Goal: Task Accomplishment & Management: Complete application form

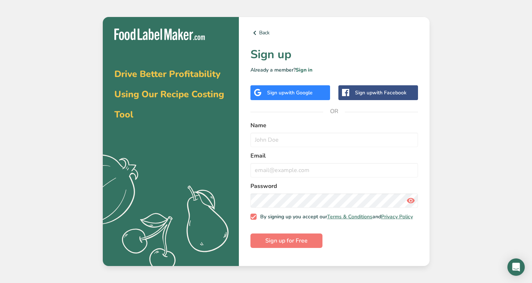
click at [287, 91] on span "with Google" at bounding box center [299, 92] width 28 height 7
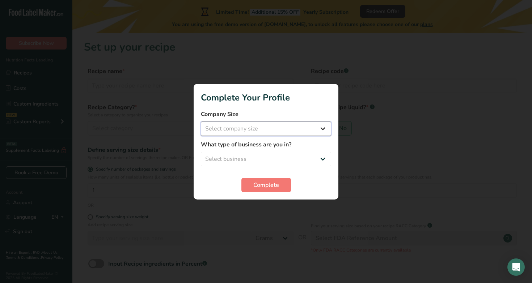
select select "1"
click at [324, 62] on div at bounding box center [266, 141] width 532 height 283
click at [281, 48] on div at bounding box center [266, 141] width 532 height 283
select select "8"
click at [266, 182] on span "Complete" at bounding box center [266, 185] width 26 height 9
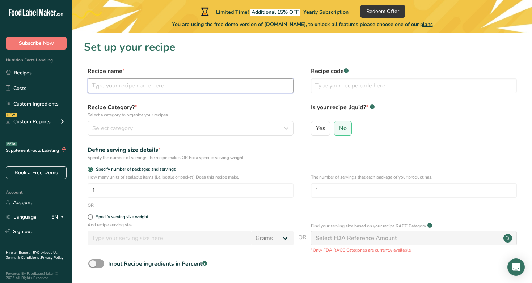
click at [152, 89] on input "text" at bounding box center [191, 86] width 206 height 14
click at [92, 85] on input "Energy Bites" at bounding box center [191, 86] width 206 height 14
type input "No-Bake Energy Bites"
click at [197, 69] on label "Recipe name *" at bounding box center [191, 71] width 206 height 9
click at [202, 123] on button "Select category" at bounding box center [191, 128] width 206 height 14
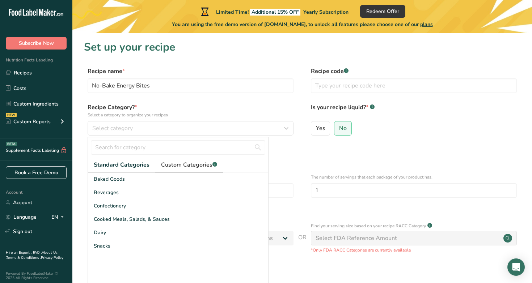
click at [183, 162] on span "Custom Categories .a-a{fill:#347362;}.b-a{fill:#fff;}" at bounding box center [189, 165] width 56 height 9
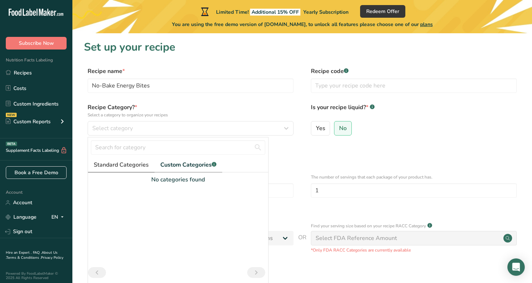
click at [128, 164] on span "Standard Categories" at bounding box center [121, 165] width 55 height 9
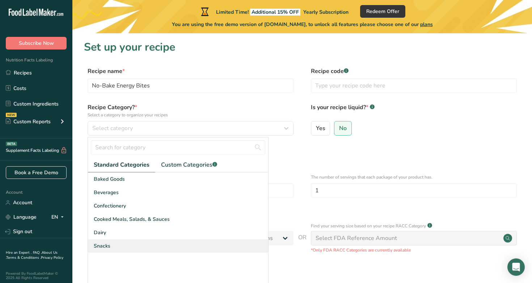
click at [145, 243] on div "Snacks" at bounding box center [178, 246] width 180 height 13
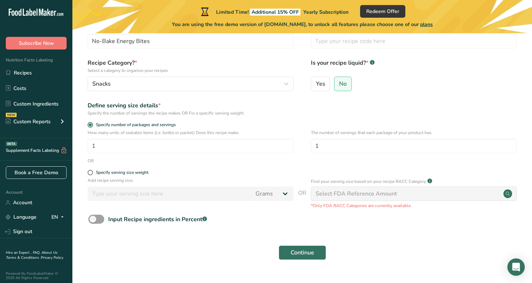
scroll to position [45, 0]
click at [136, 144] on input "1" at bounding box center [191, 146] width 206 height 14
click at [235, 164] on div "OR" at bounding box center [302, 160] width 437 height 7
click at [331, 148] on input "1" at bounding box center [414, 146] width 206 height 14
type input "27"
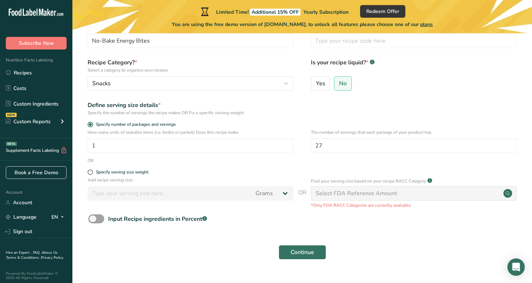
click at [148, 244] on div "Continue" at bounding box center [302, 252] width 437 height 23
click at [99, 221] on span at bounding box center [96, 219] width 16 height 9
click at [93, 221] on input "Input Recipe ingredients in Percent .a-a{fill:#347362;}.b-a{fill:#fff;}" at bounding box center [90, 219] width 5 height 5
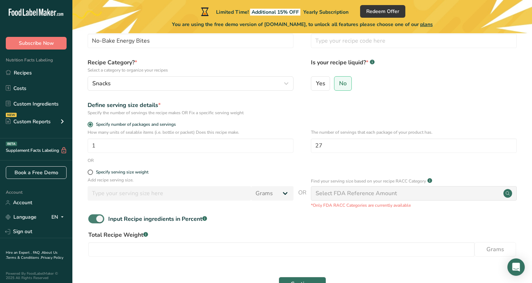
click at [99, 221] on span at bounding box center [96, 219] width 16 height 9
click at [93, 221] on input "Input Recipe ingredients in Percent .a-a{fill:#347362;}.b-a{fill:#fff;}" at bounding box center [90, 219] width 5 height 5
checkbox input "false"
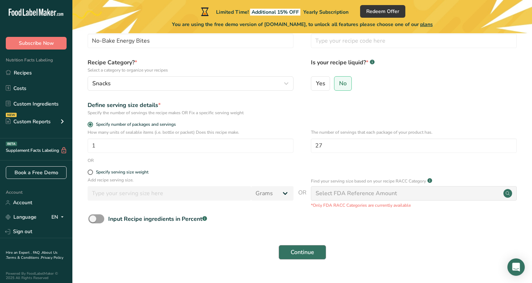
click at [293, 249] on span "Continue" at bounding box center [303, 252] width 24 height 9
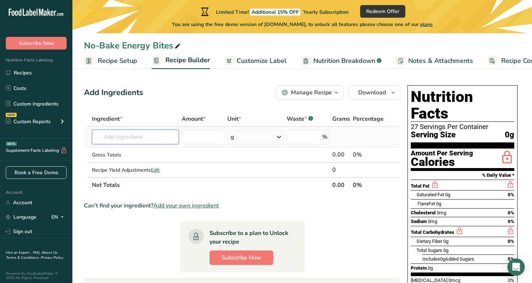
click at [159, 141] on input "text" at bounding box center [135, 137] width 87 height 14
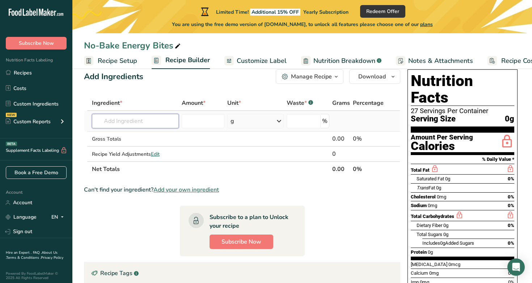
scroll to position [13, 0]
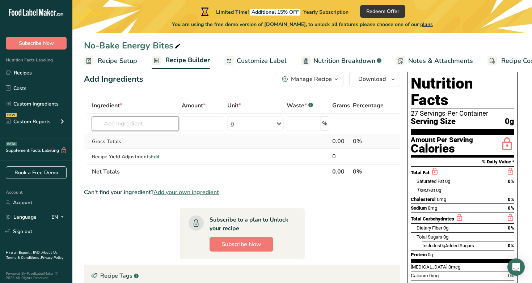
type input "f"
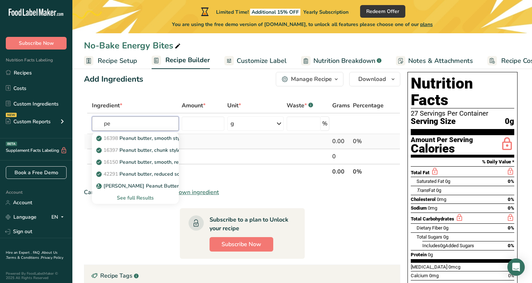
type input "p"
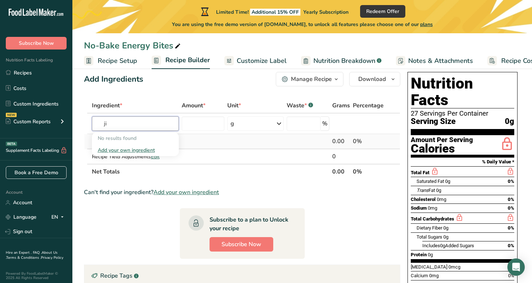
type input "j"
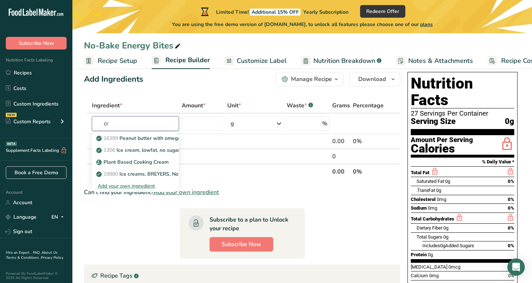
type input "c"
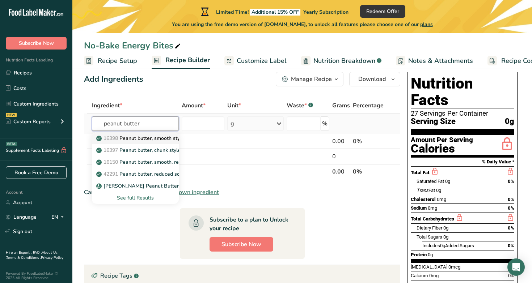
type input "peanut butter"
click at [134, 141] on p "16398 Peanut butter, smooth style, without salt" at bounding box center [156, 139] width 117 height 8
type input "Peanut butter, smooth style, without salt"
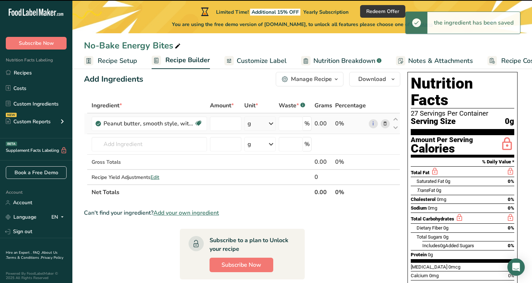
type input "0"
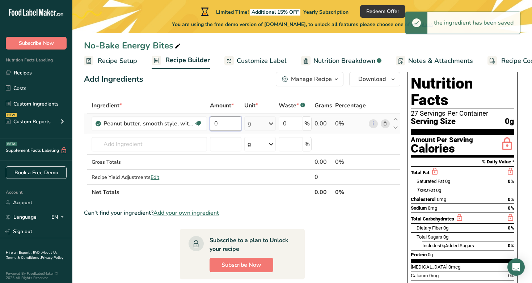
click at [227, 122] on input "0" at bounding box center [225, 124] width 31 height 14
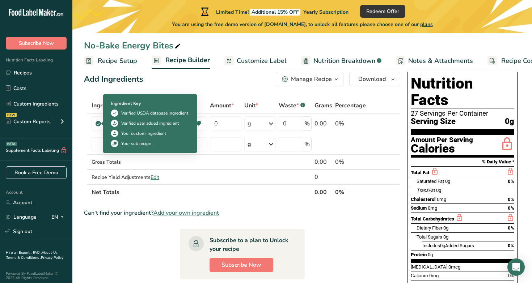
click at [98, 121] on div "Ingredient * Amount * Unit * Waste * .a-a{fill:#347362;}.b-a{fill:#fff;} Grams …" at bounding box center [242, 149] width 316 height 102
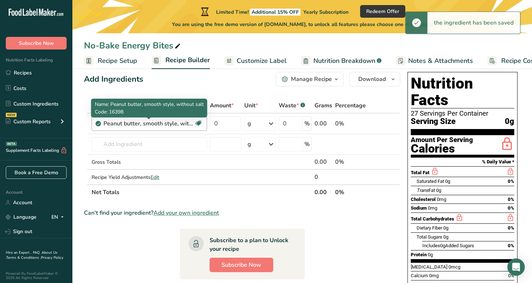
click at [180, 124] on div "Peanut butter, smooth style, without salt" at bounding box center [149, 123] width 91 height 9
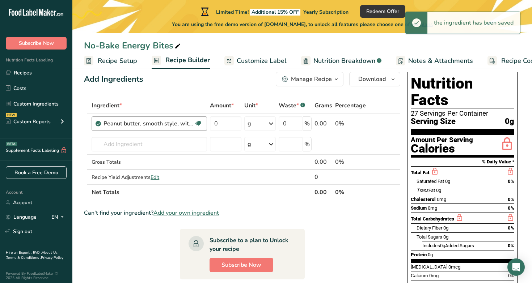
click at [180, 124] on div "Peanut butter, smooth style, without salt" at bounding box center [149, 123] width 91 height 9
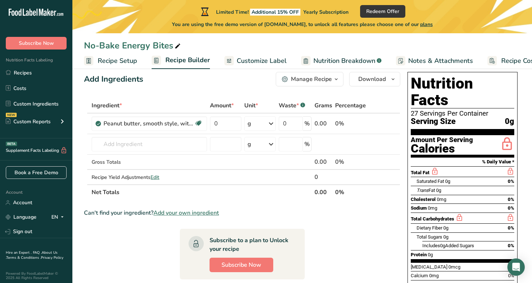
click at [386, 123] on icon at bounding box center [385, 124] width 5 height 8
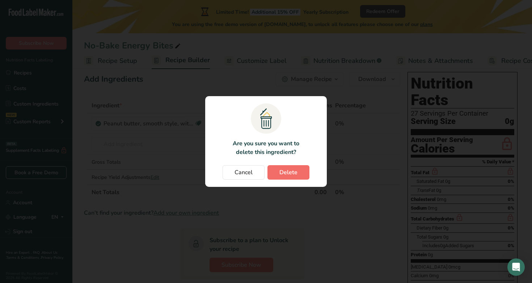
click at [281, 173] on span "Delete" at bounding box center [288, 172] width 18 height 9
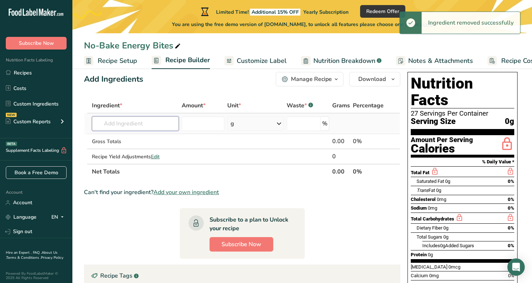
click at [158, 127] on input "text" at bounding box center [135, 124] width 87 height 14
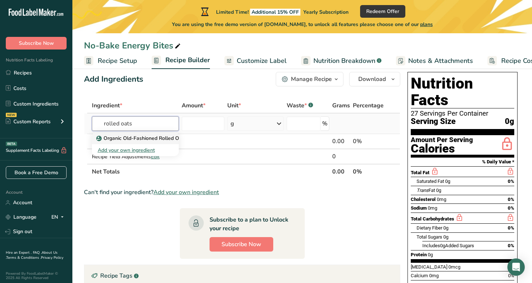
type input "rolled oats"
click at [160, 136] on p "Organic Old-Fashioned Rolled Oats" at bounding box center [142, 139] width 89 height 8
type input "Organic Old-Fashioned Rolled Oats"
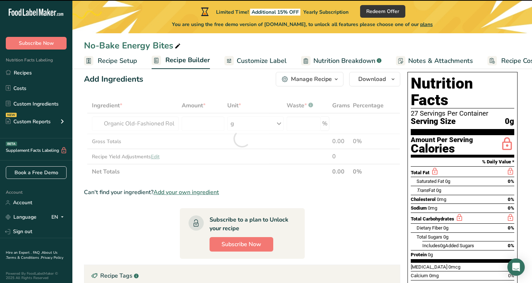
type input "0"
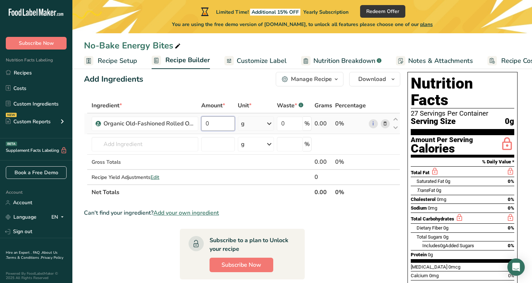
click at [222, 121] on input "0" at bounding box center [217, 124] width 33 height 14
type input "100"
click at [114, 254] on section "Ingredient * Amount * Unit * Waste * .a-a{fill:#347362;}.b-a{fill:#fff;} Grams …" at bounding box center [242, 245] width 316 height 295
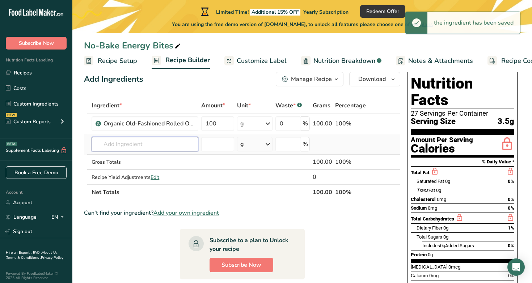
click at [132, 148] on input "text" at bounding box center [145, 144] width 107 height 14
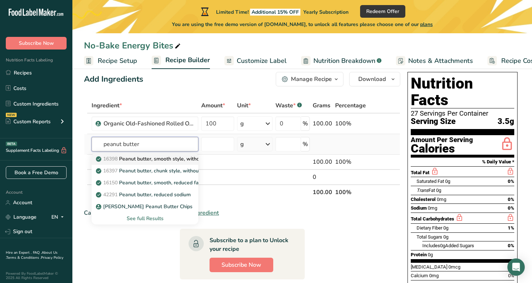
type input "peanut butter"
click at [135, 159] on p "16398 Peanut butter, smooth style, without salt" at bounding box center [155, 159] width 117 height 8
type input "Peanut butter, smooth style, without salt"
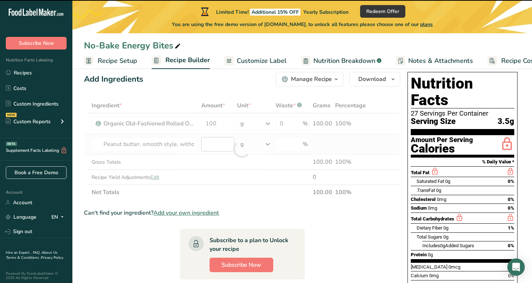
type input "0"
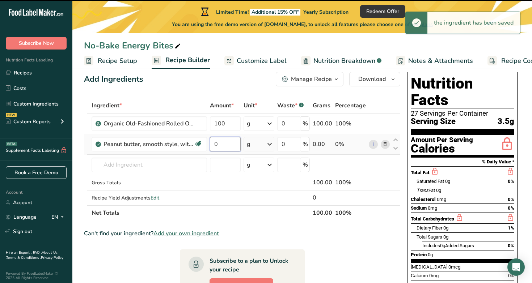
click at [227, 148] on input "0" at bounding box center [225, 144] width 31 height 14
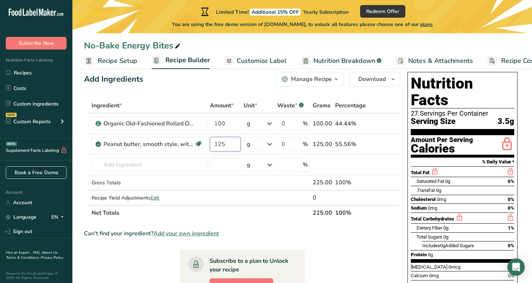
type input "125"
click at [142, 247] on section "Ingredient * Amount * Unit * Waste * .a-a{fill:#347362;}.b-a{fill:#fff;} Grams …" at bounding box center [242, 256] width 316 height 316
click at [137, 164] on input "text" at bounding box center [149, 165] width 115 height 14
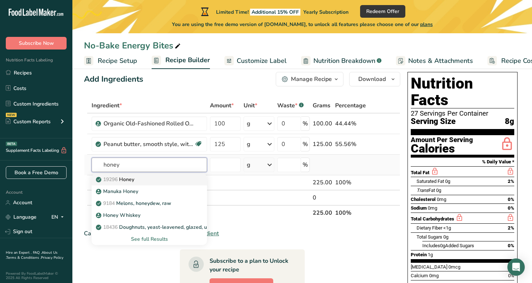
type input "honey"
click at [146, 180] on div "19296 Honey" at bounding box center [143, 180] width 92 height 8
type input "Honey"
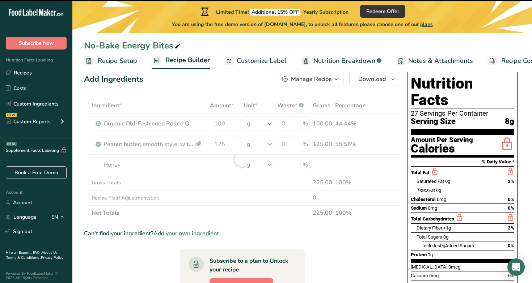
type input "0"
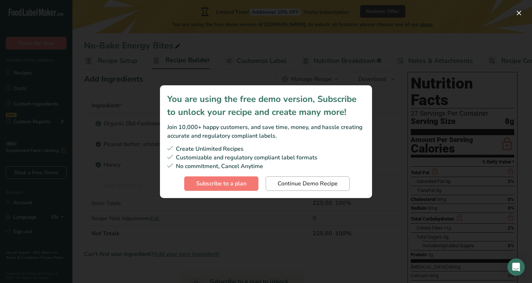
click at [339, 180] on button "Continue Demo Recipe" at bounding box center [308, 184] width 84 height 14
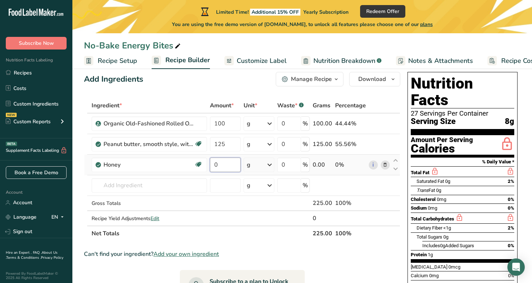
click at [225, 161] on input "0" at bounding box center [225, 165] width 31 height 14
type input "85"
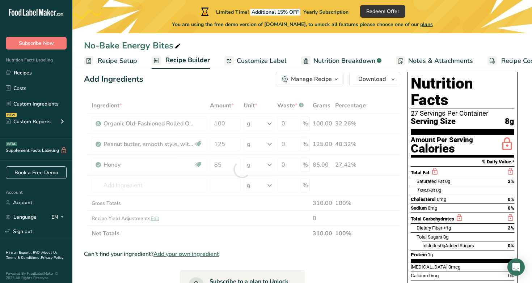
click at [239, 232] on div "Ingredient * Amount * Unit * Waste * .a-a{fill:#347362;}.b-a{fill:#fff;} Grams …" at bounding box center [242, 169] width 316 height 143
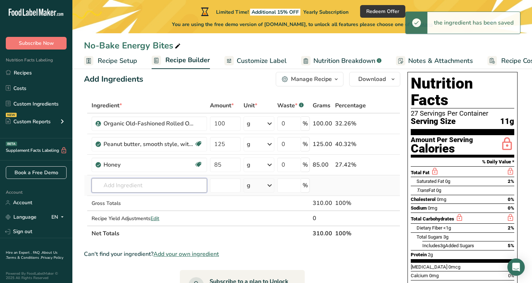
click at [155, 188] on input "text" at bounding box center [149, 185] width 115 height 14
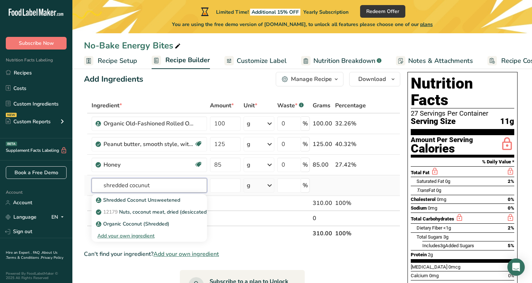
type input "shredded coconut"
drag, startPoint x: 155, startPoint y: 188, endPoint x: 184, endPoint y: 199, distance: 31.7
click at [184, 199] on div "Shredded Coconut Unsweetened" at bounding box center [143, 201] width 92 height 8
type input "Shredded Coconut Unsweetened"
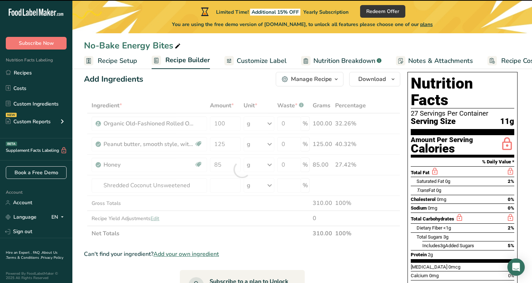
type input "0"
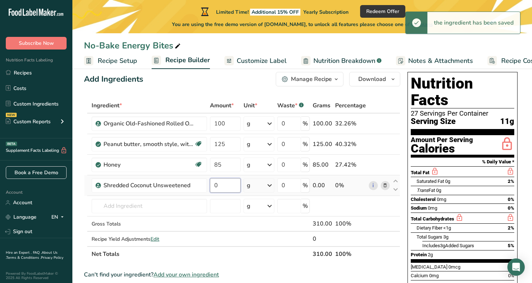
click at [223, 184] on input "0" at bounding box center [225, 185] width 31 height 14
type input "20"
click at [209, 239] on div "Ingredient * Amount * Unit * Waste * .a-a{fill:#347362;}.b-a{fill:#fff;} Grams …" at bounding box center [242, 180] width 316 height 164
click at [169, 206] on input "text" at bounding box center [149, 206] width 115 height 14
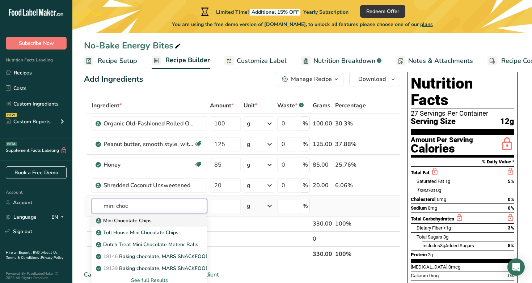
type input "mini choc"
click at [172, 222] on div "Mini Chocolate Chips" at bounding box center [143, 221] width 92 height 8
type input "Mini Chocolate Chips"
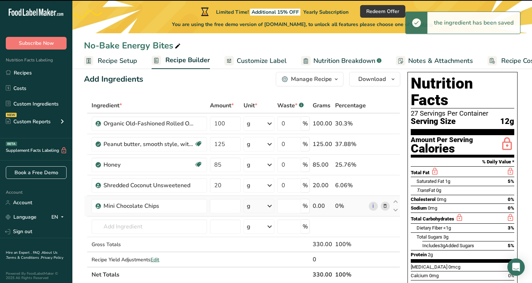
type input "0"
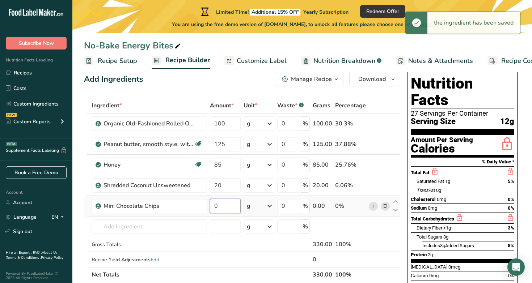
click at [230, 207] on input "0" at bounding box center [225, 206] width 31 height 14
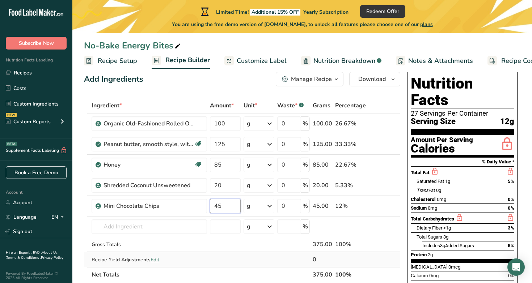
type input "45"
click at [230, 255] on div "Ingredient * Amount * Unit * Waste * .a-a{fill:#347362;}.b-a{fill:#fff;} Grams …" at bounding box center [242, 190] width 316 height 185
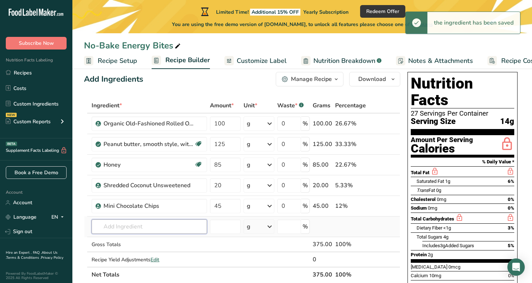
click at [160, 225] on input "text" at bounding box center [149, 227] width 115 height 14
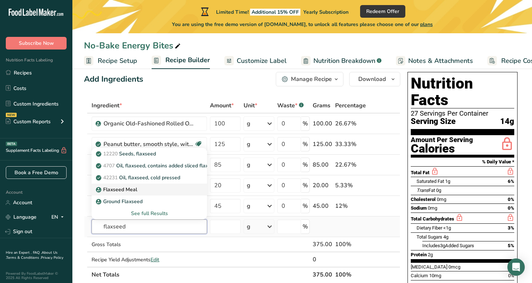
type input "flaxseed"
click at [141, 188] on div "Flaxseed Meal" at bounding box center [143, 190] width 92 height 8
type input "Flaxseed Meal"
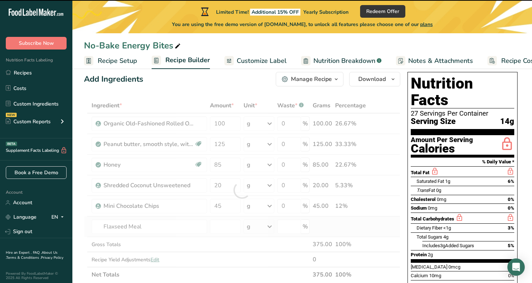
type input "0"
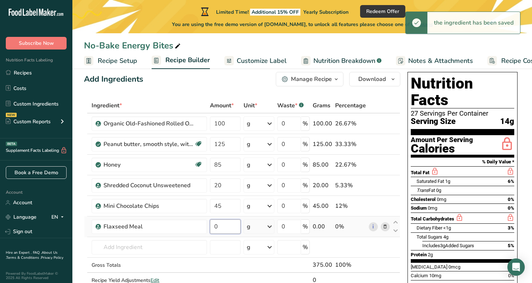
click at [223, 228] on input "0" at bounding box center [225, 227] width 31 height 14
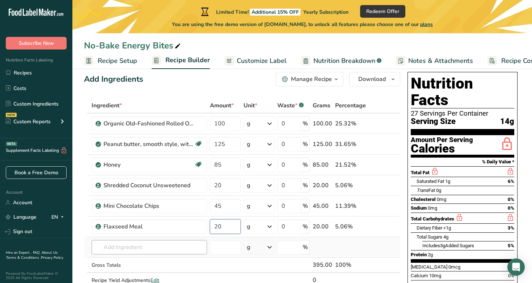
type input "20"
click at [159, 252] on div "Ingredient * Amount * Unit * Waste * .a-a{fill:#347362;}.b-a{fill:#fff;} Grams …" at bounding box center [242, 200] width 316 height 205
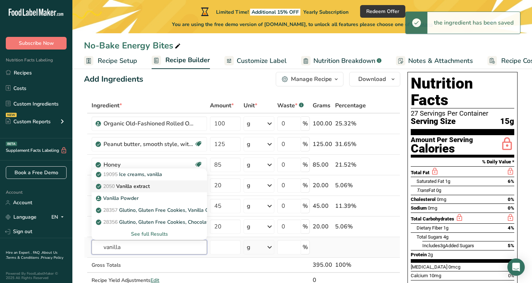
type input "vanilla"
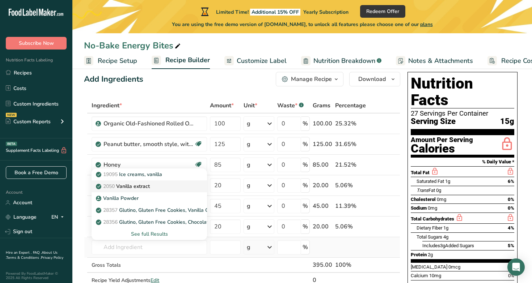
click at [165, 191] on link "2050 Vanilla extract" at bounding box center [149, 187] width 115 height 12
type input "Vanilla extract"
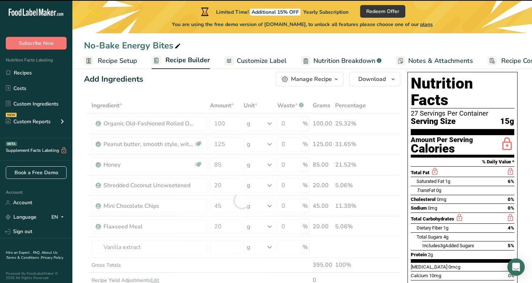
type input "0"
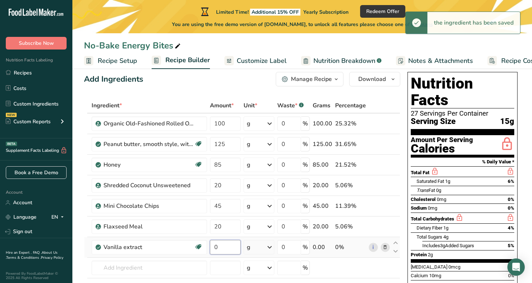
click at [228, 246] on input "0" at bounding box center [225, 247] width 31 height 14
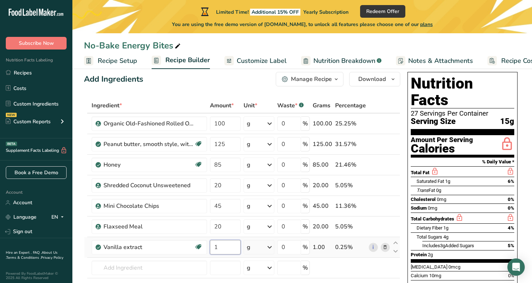
type input "1"
click at [267, 247] on div "Ingredient * Amount * Unit * Waste * .a-a{fill:#347362;}.b-a{fill:#fff;} Grams …" at bounding box center [242, 211] width 316 height 226
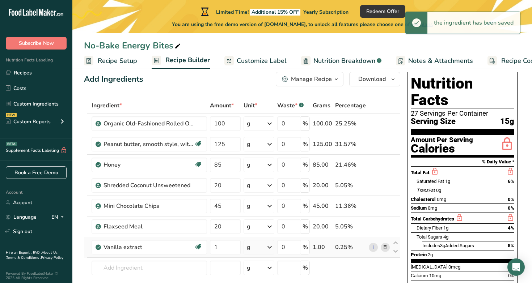
click at [271, 247] on icon at bounding box center [269, 247] width 9 height 13
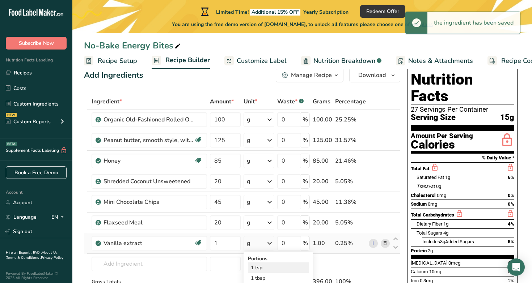
click at [264, 267] on div "1 tsp" at bounding box center [278, 268] width 61 height 10
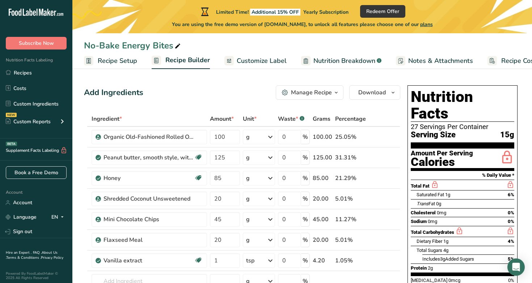
scroll to position [0, 0]
